Goal: Information Seeking & Learning: Learn about a topic

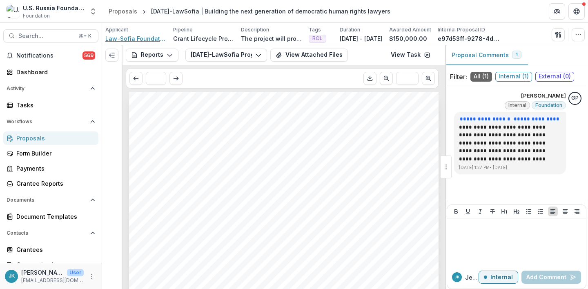
click at [151, 40] on span "Law-Sofia Foundation" at bounding box center [135, 38] width 61 height 9
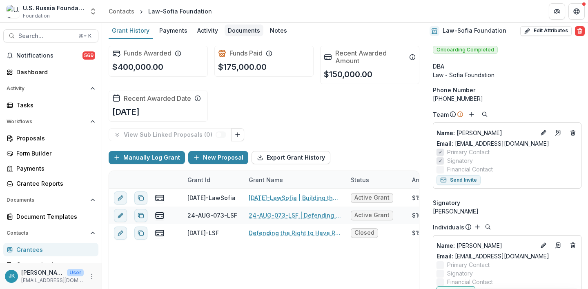
click at [237, 29] on div "Documents" at bounding box center [244, 31] width 39 height 12
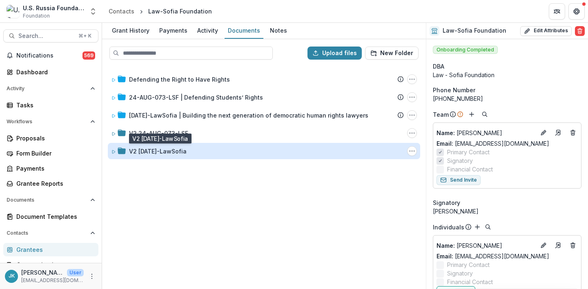
click at [165, 149] on div "V2 24-AUG-134-LawSofia" at bounding box center [158, 151] width 58 height 9
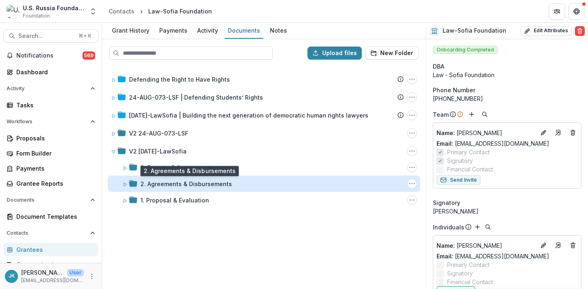
click at [157, 180] on div "2. Agreements & Disbursements" at bounding box center [187, 184] width 92 height 9
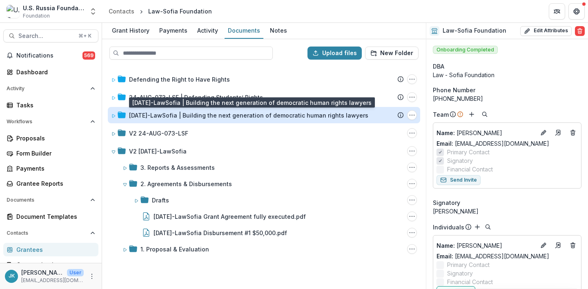
click at [154, 115] on div "[DATE]-LawSofia | Building the next generation of democratic human rights lawye…" at bounding box center [248, 115] width 239 height 9
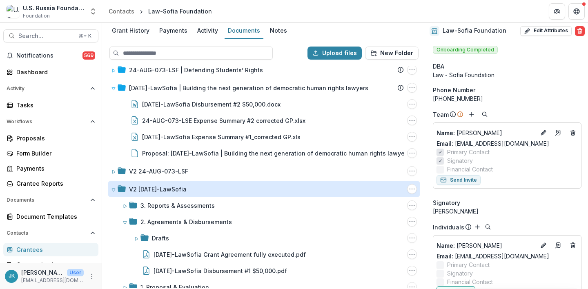
scroll to position [39, 0]
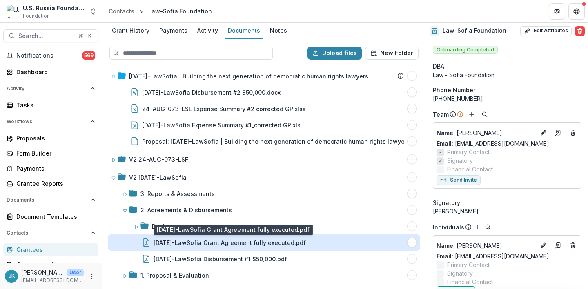
click at [161, 244] on div "24-AUG-134-LawSofia Grant Agreement fully executed.pdf" at bounding box center [230, 243] width 152 height 9
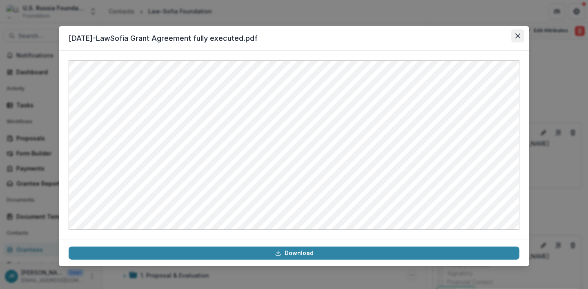
click at [516, 34] on icon "Close" at bounding box center [518, 36] width 5 height 5
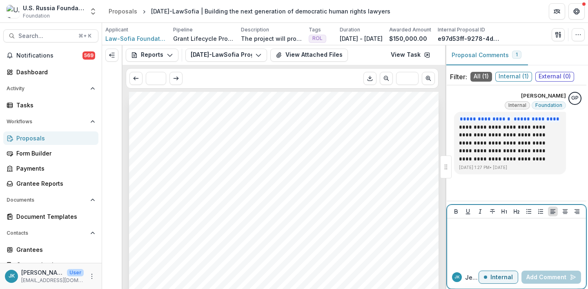
click at [521, 236] on div at bounding box center [517, 242] width 132 height 41
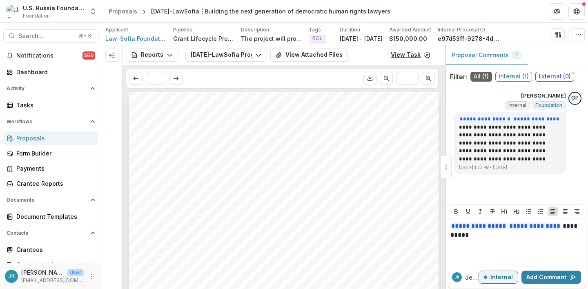
click at [425, 56] on icon at bounding box center [427, 55] width 7 height 7
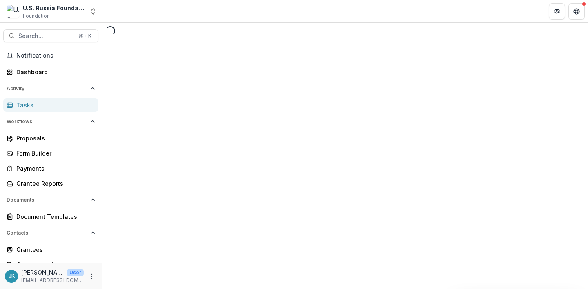
select select "********"
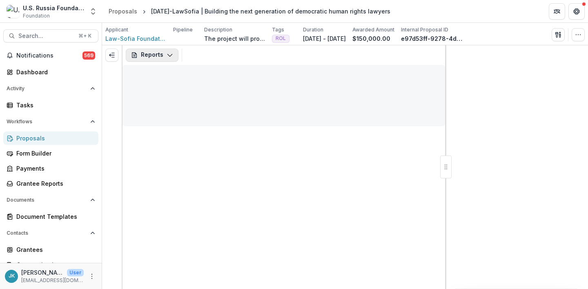
click at [168, 58] on icon "button" at bounding box center [170, 55] width 7 height 7
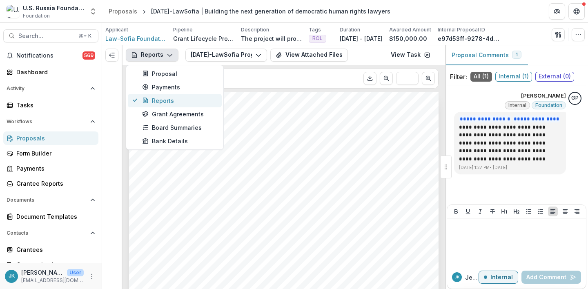
click at [166, 99] on div "Reports" at bounding box center [179, 100] width 75 height 9
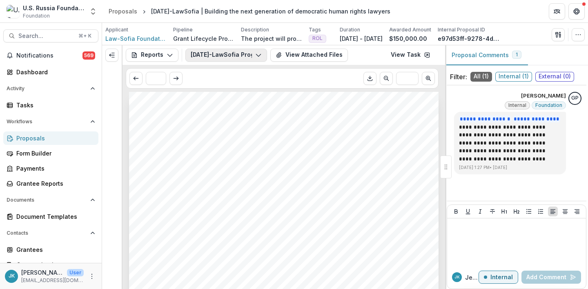
click at [218, 55] on button "24-AUG-134-LawSofia Program Report #2 (Grantee Form)" at bounding box center [227, 55] width 82 height 13
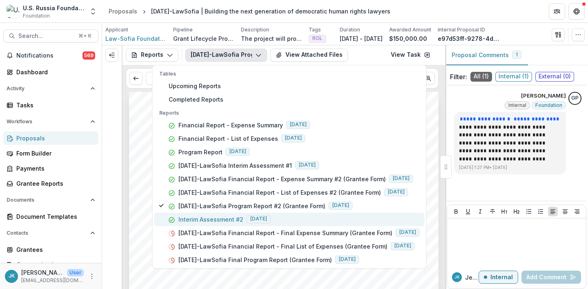
click at [234, 221] on p "Interim Assessment #2" at bounding box center [211, 219] width 65 height 9
click at [235, 222] on p "Interim Assessment #2" at bounding box center [211, 219] width 65 height 9
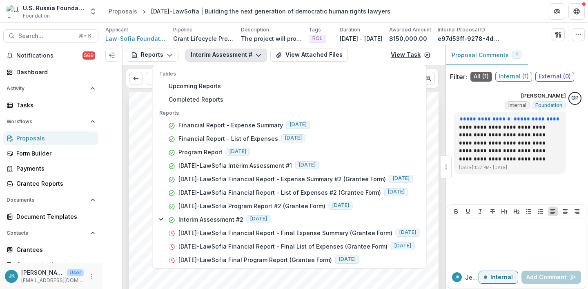
click at [418, 54] on link "View Task" at bounding box center [410, 55] width 49 height 13
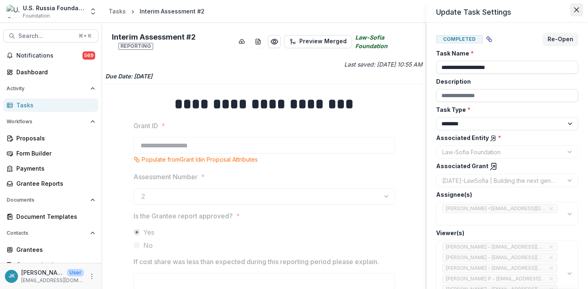
click at [573, 9] on button "Close" at bounding box center [576, 9] width 13 height 13
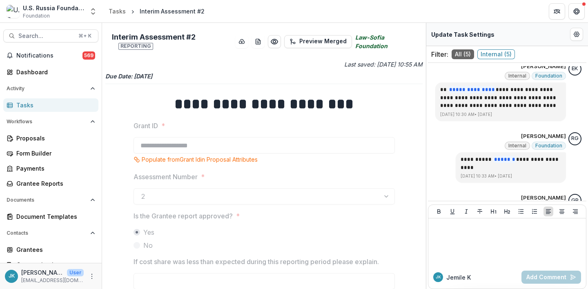
scroll to position [203, 0]
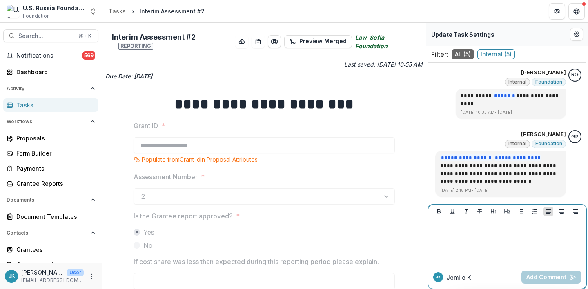
click at [475, 238] on div at bounding box center [507, 242] width 151 height 41
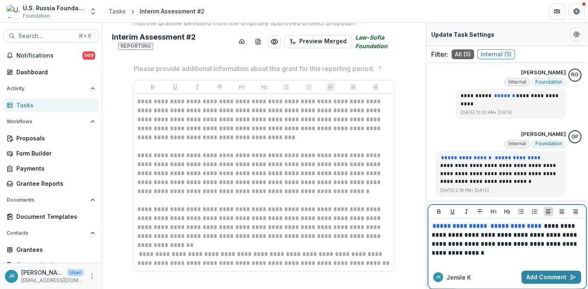
scroll to position [365, 0]
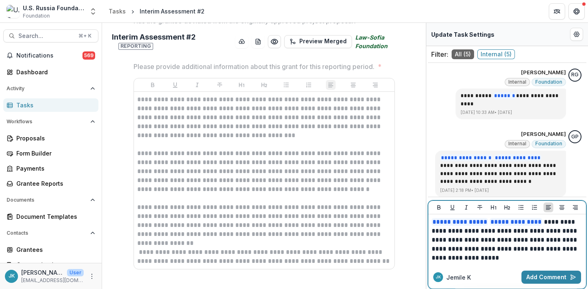
click at [554, 225] on p "**********" at bounding box center [507, 240] width 151 height 45
click at [542, 275] on button "Add Comment" at bounding box center [552, 277] width 60 height 13
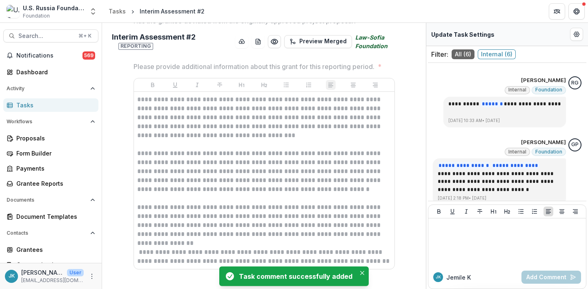
scroll to position [203, 0]
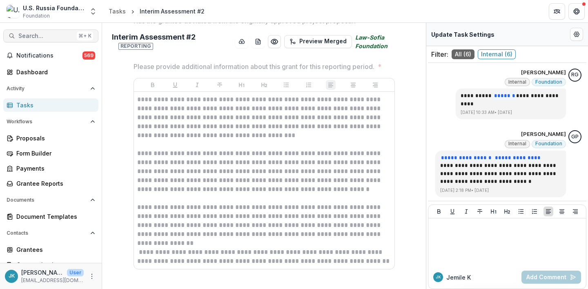
click at [47, 35] on span "Search..." at bounding box center [45, 36] width 55 height 7
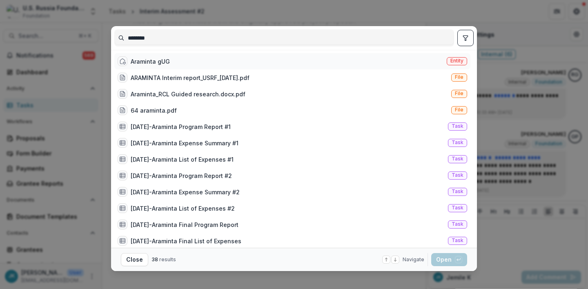
type input "********"
click at [151, 64] on div "Araminta gUG" at bounding box center [150, 61] width 39 height 9
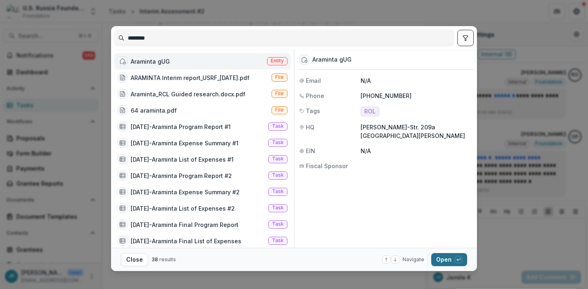
click at [449, 263] on button "Open with enter key" at bounding box center [449, 259] width 36 height 13
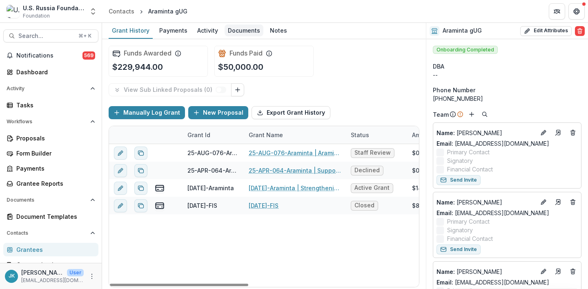
click at [230, 30] on div "Documents" at bounding box center [244, 31] width 39 height 12
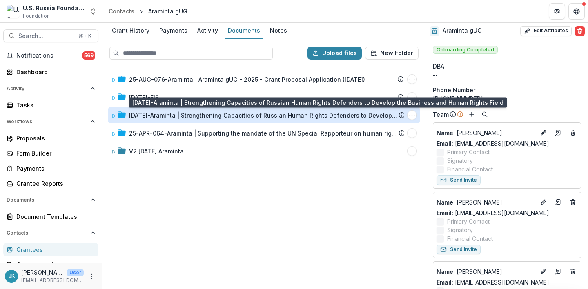
click at [186, 113] on div "[DATE]-Araminta | Strengthening Capacities of Russian Human Rights Defenders to…" at bounding box center [264, 115] width 270 height 9
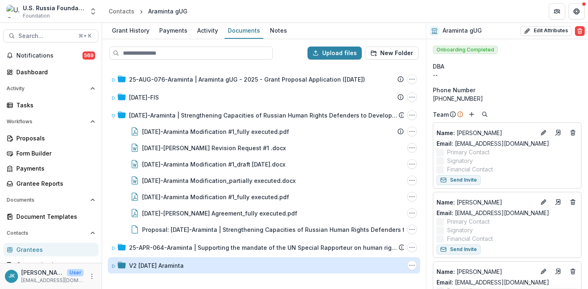
click at [158, 264] on div "V2 [DATE] Araminta" at bounding box center [156, 266] width 55 height 9
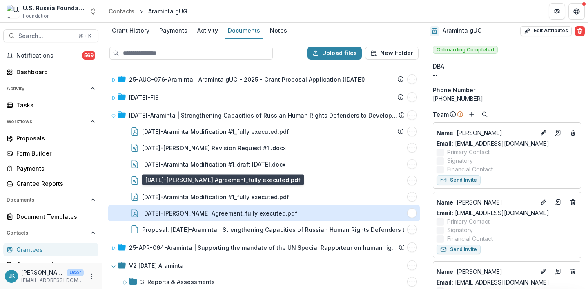
scroll to position [39, 0]
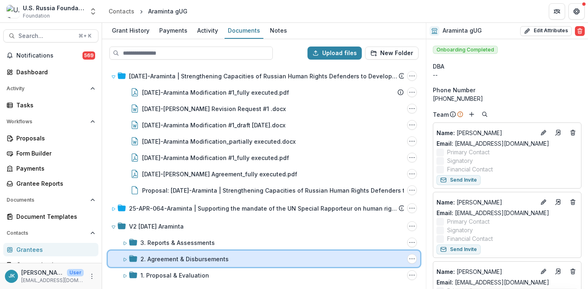
click at [163, 266] on div "2. Agreement & Disbursements Folder Options Rename Add Subfolder Delete" at bounding box center [264, 259] width 313 height 16
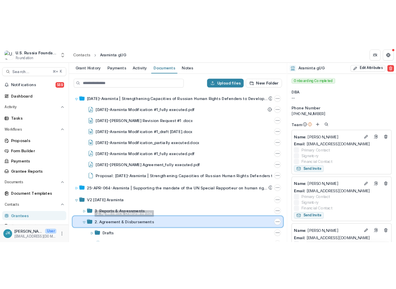
scroll to position [72, 0]
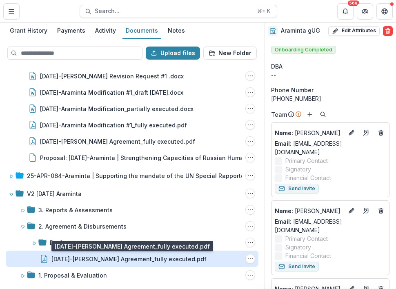
click at [58, 260] on div "[DATE]-[PERSON_NAME] Agreement_fully executed.pdf" at bounding box center [128, 259] width 155 height 9
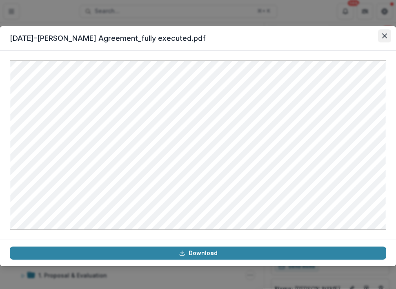
click at [383, 35] on icon "Close" at bounding box center [384, 36] width 5 height 5
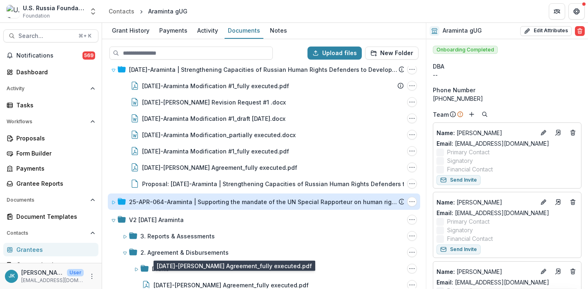
scroll to position [53, 0]
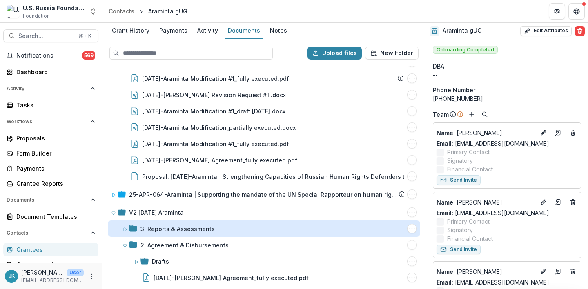
click at [168, 228] on div "3. Reports & Assessments" at bounding box center [178, 229] width 74 height 9
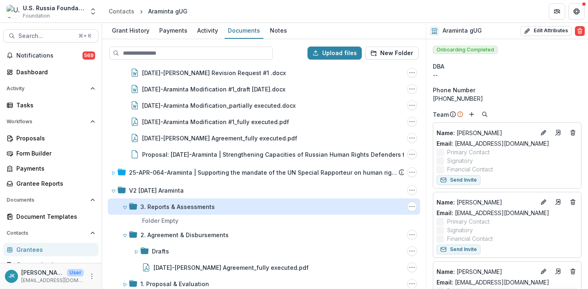
scroll to position [84, 0]
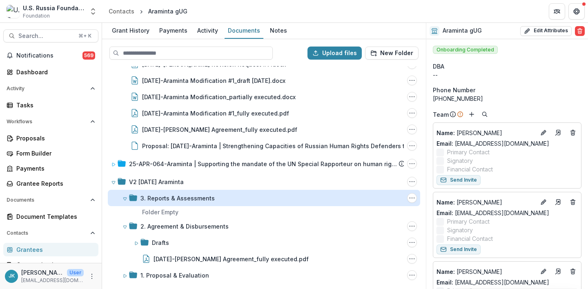
click at [145, 198] on div "3. Reports & Assessments" at bounding box center [178, 198] width 74 height 9
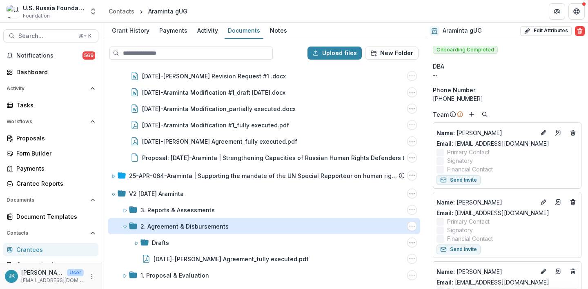
click at [148, 230] on div "2. Agreement & Disbursements" at bounding box center [185, 226] width 88 height 9
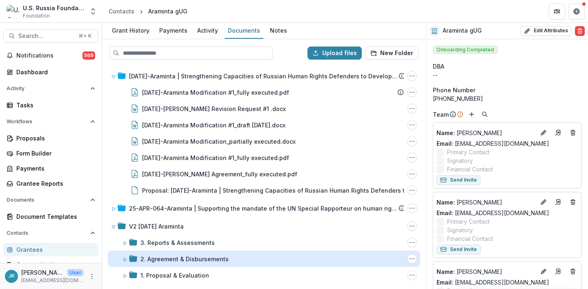
scroll to position [39, 0]
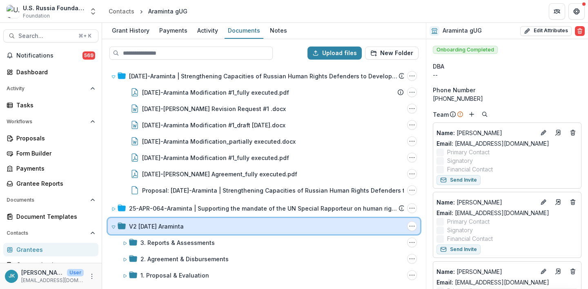
click at [108, 229] on div "V2 [DATE] Araminta Folder Options Rename Add Subfolder Delete" at bounding box center [264, 226] width 313 height 16
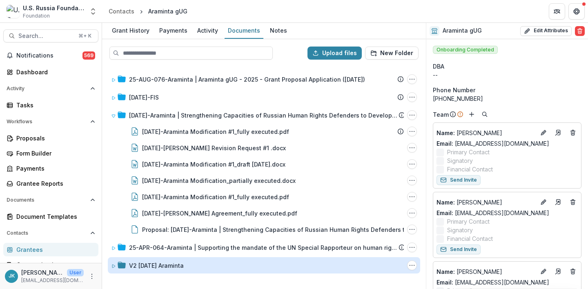
click at [160, 267] on div "V2 [DATE] Araminta" at bounding box center [156, 266] width 55 height 9
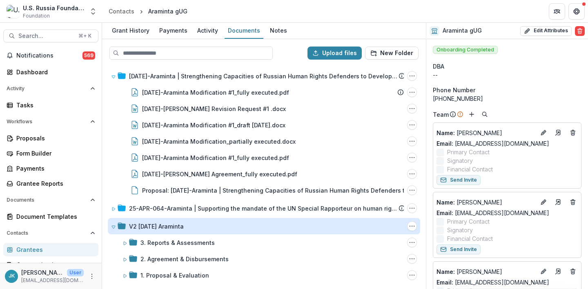
scroll to position [38, 0]
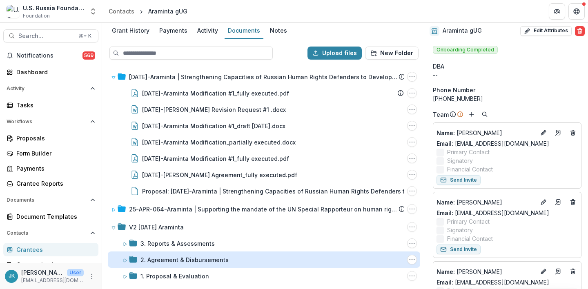
click at [160, 262] on div "2. Agreement & Disbursements" at bounding box center [185, 260] width 88 height 9
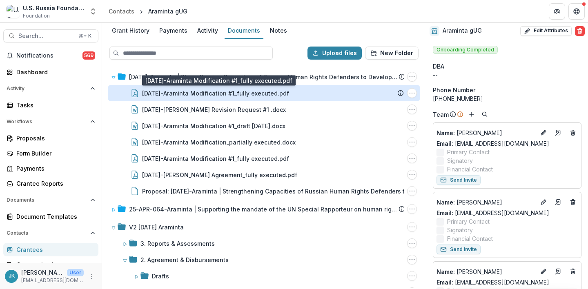
click at [193, 96] on div "[DATE]-Araminta Modification #1_fully executed.pdf" at bounding box center [215, 93] width 147 height 9
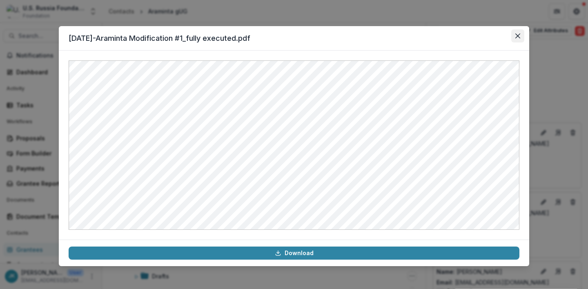
click at [514, 38] on button "Close" at bounding box center [518, 35] width 13 height 13
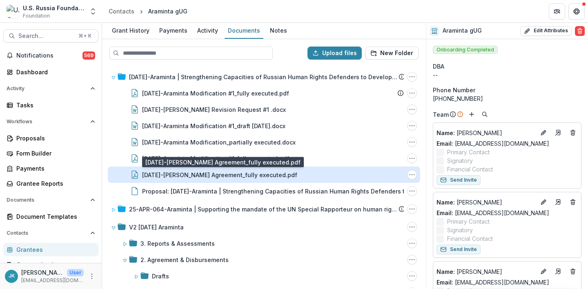
click at [241, 177] on div "[DATE]-[PERSON_NAME] Agreement_fully executed.pdf" at bounding box center [219, 175] width 155 height 9
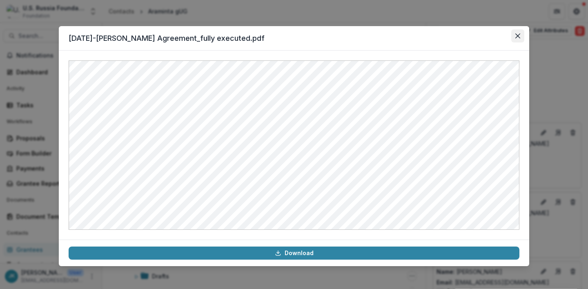
click at [518, 34] on icon "Close" at bounding box center [518, 36] width 5 height 5
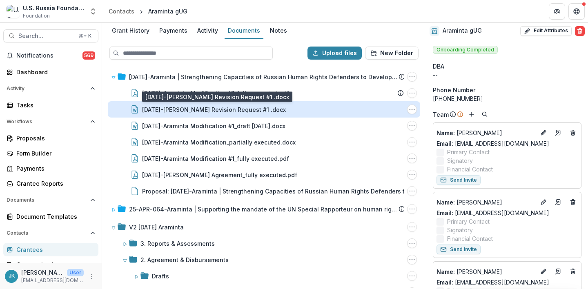
click at [230, 108] on div "[DATE]-[PERSON_NAME] Revision Request #1 .docx" at bounding box center [214, 109] width 144 height 9
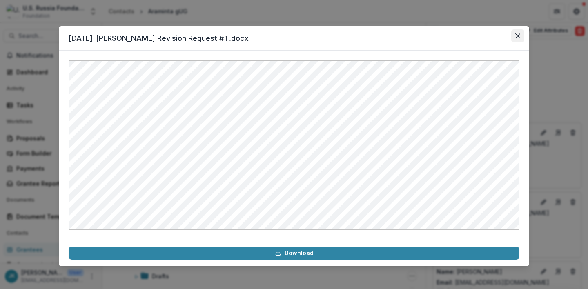
click at [518, 35] on icon "Close" at bounding box center [518, 36] width 5 height 5
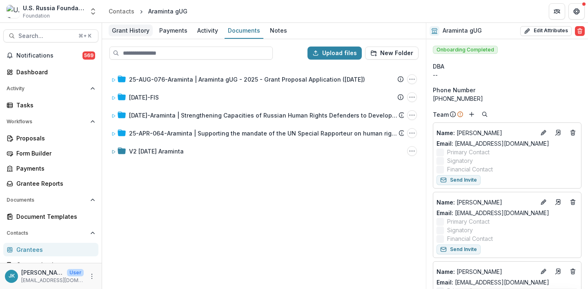
click at [135, 32] on div "Grant History" at bounding box center [131, 31] width 44 height 12
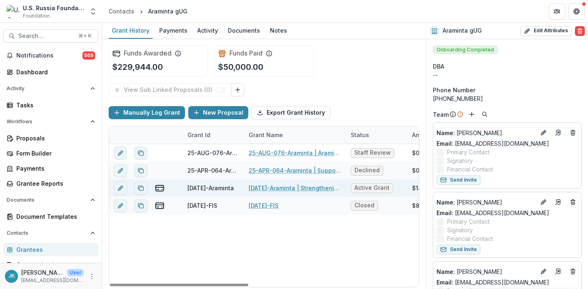
click at [267, 195] on div "[DATE]-Araminta | Strengthening Capacities of Russian Human Rights Defenders to…" at bounding box center [295, 188] width 92 height 18
click at [266, 188] on link "[DATE]-Araminta | Strengthening Capacities of Russian Human Rights Defenders to…" at bounding box center [295, 188] width 92 height 9
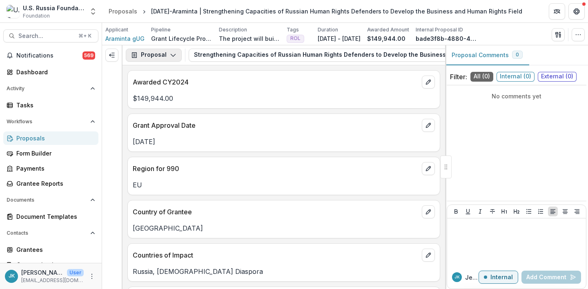
click at [162, 54] on button "Proposal" at bounding box center [154, 55] width 56 height 13
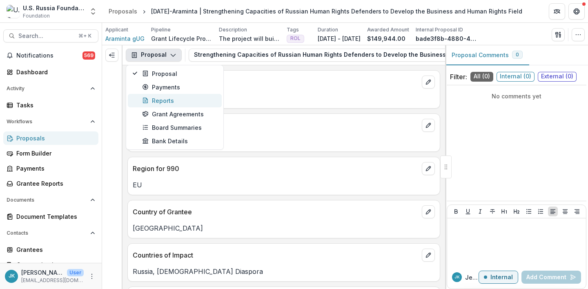
click at [171, 100] on div "Reports" at bounding box center [179, 100] width 75 height 9
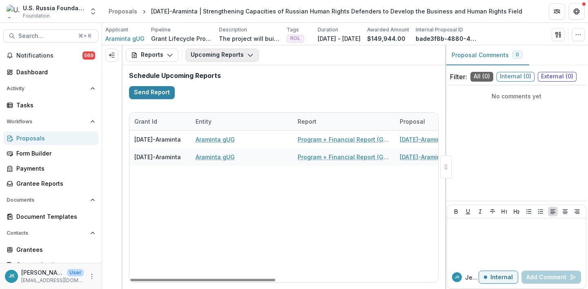
click at [203, 53] on button "Upcoming Reports" at bounding box center [223, 55] width 74 height 13
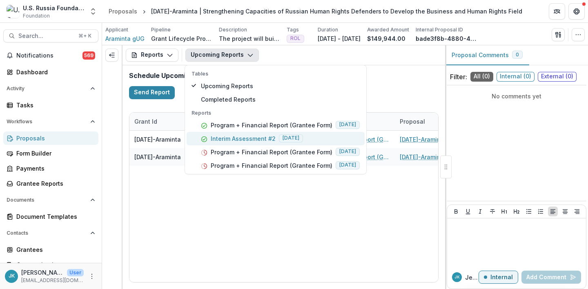
click at [220, 137] on p "Interim Assessment #2" at bounding box center [243, 138] width 65 height 9
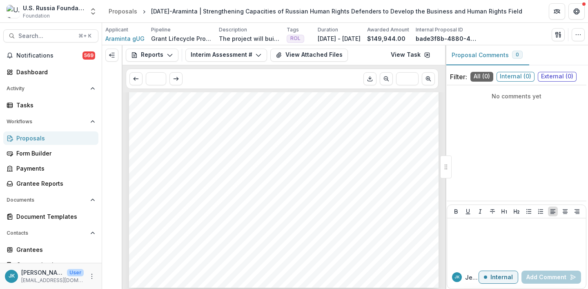
scroll to position [244, 0]
click at [230, 46] on div "Reports Proposal Payments Reports Grant Agreements Board Summaries Bank Details…" at bounding box center [284, 55] width 323 height 20
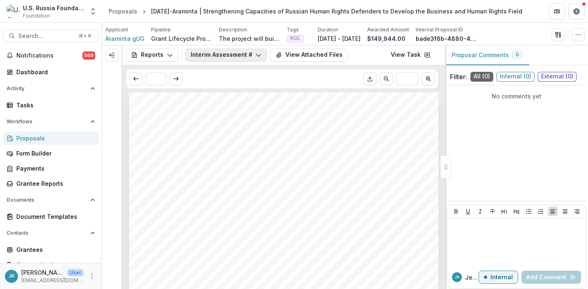
click at [234, 55] on button "Interim Assessment #2" at bounding box center [227, 55] width 82 height 13
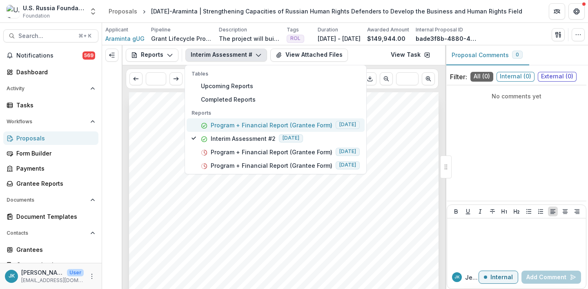
click at [223, 127] on p "Program + Financial Report (Grantee Form)" at bounding box center [272, 125] width 122 height 9
click at [163, 223] on span "Report number" at bounding box center [174, 225] width 52 height 7
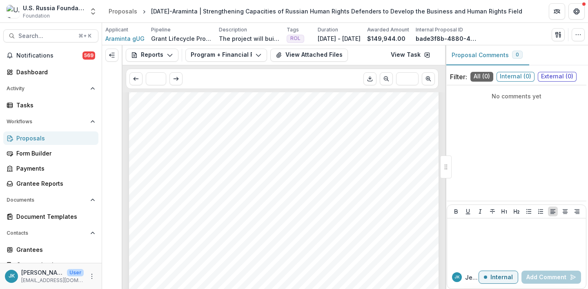
scroll to position [687, 0]
click at [301, 63] on div "Reports Proposal Payments Reports Grant Agreements Board Summaries Bank Details…" at bounding box center [284, 55] width 323 height 20
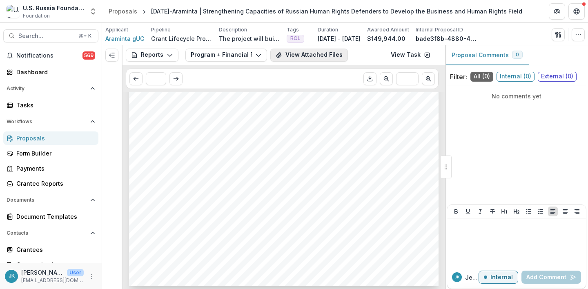
click at [299, 51] on button "View Attached Files" at bounding box center [310, 55] width 78 height 13
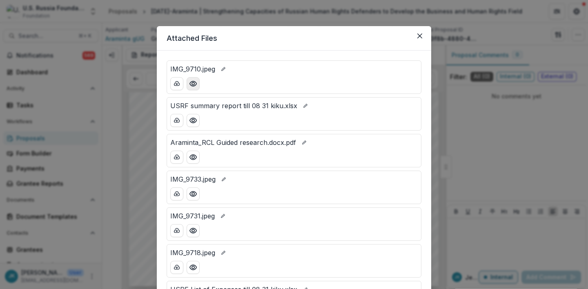
click at [192, 87] on icon "Preview IMG_9710.jpeg" at bounding box center [193, 84] width 8 height 8
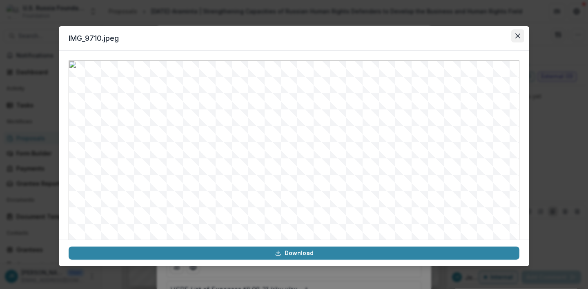
click at [396, 39] on button "Close" at bounding box center [518, 35] width 13 height 13
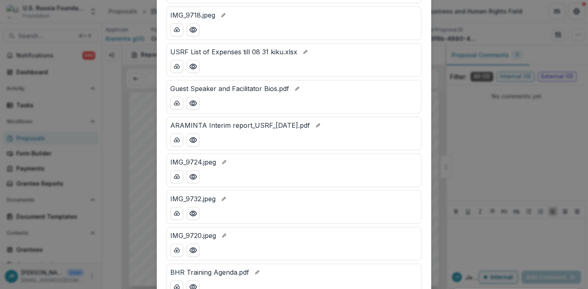
scroll to position [242, 0]
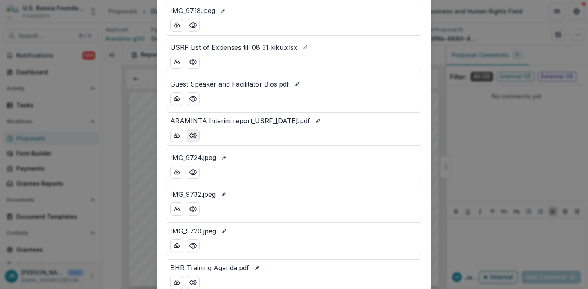
click at [189, 138] on icon "Preview ARAMINTA Interim report_USRF_2 October 2025.pdf" at bounding box center [193, 136] width 8 height 8
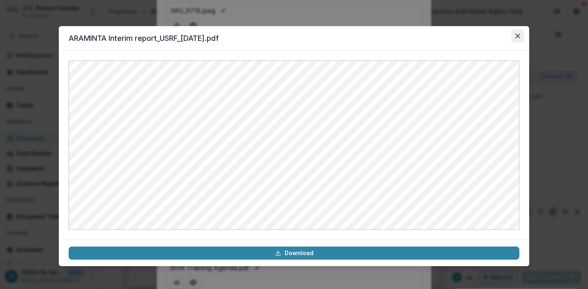
click at [396, 35] on button "Close" at bounding box center [518, 35] width 13 height 13
